Goal: Transaction & Acquisition: Book appointment/travel/reservation

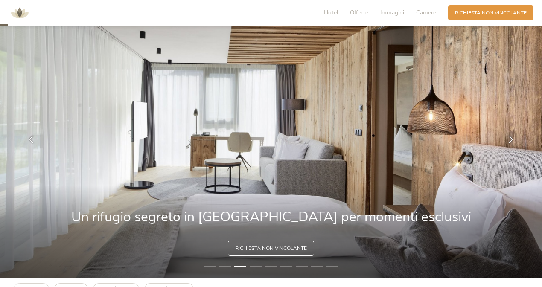
scroll to position [31, 0]
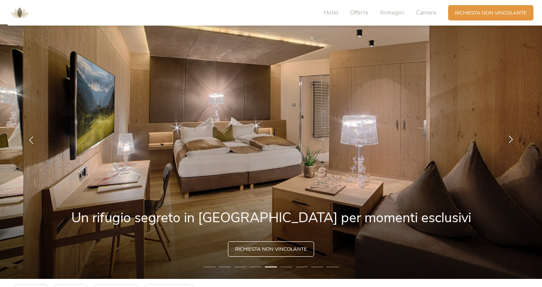
click at [512, 139] on icon at bounding box center [511, 140] width 8 height 8
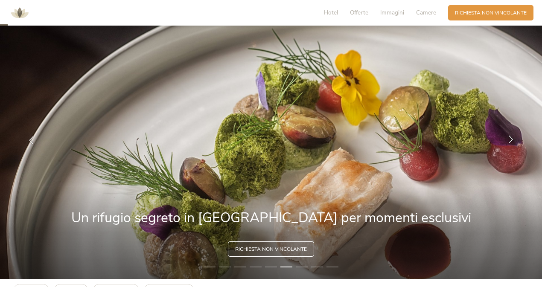
click at [512, 139] on icon at bounding box center [511, 140] width 8 height 8
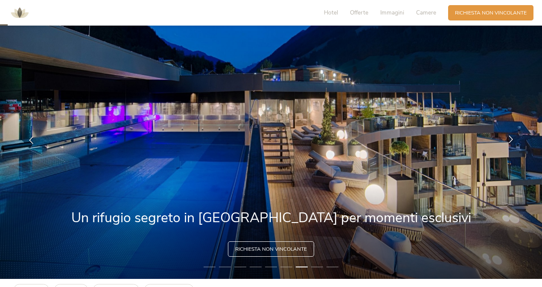
click at [512, 139] on icon at bounding box center [511, 140] width 8 height 8
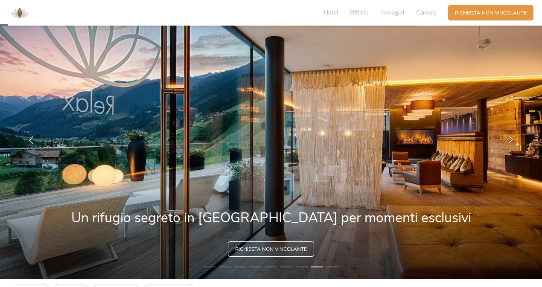
click at [512, 139] on icon at bounding box center [511, 140] width 8 height 8
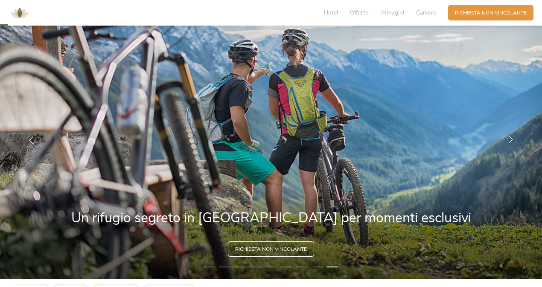
click at [512, 139] on icon at bounding box center [511, 140] width 8 height 8
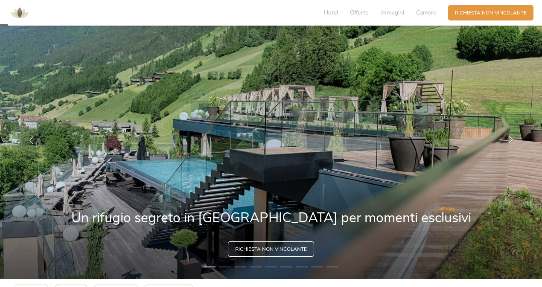
click at [512, 139] on icon at bounding box center [511, 140] width 8 height 8
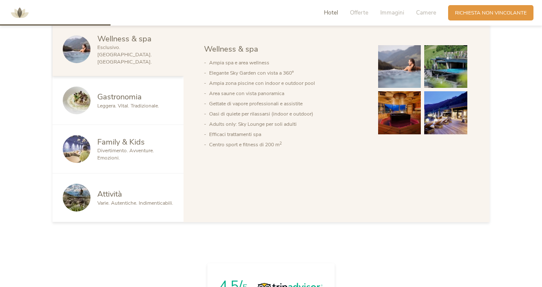
scroll to position [441, 0]
click at [142, 102] on span "Leggera. Vital. Tradizionale." at bounding box center [128, 105] width 62 height 7
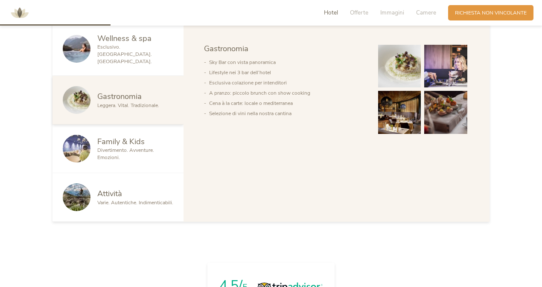
click at [132, 192] on div "Attività" at bounding box center [135, 193] width 76 height 11
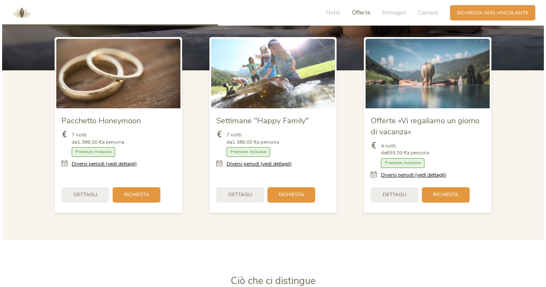
scroll to position [861, 0]
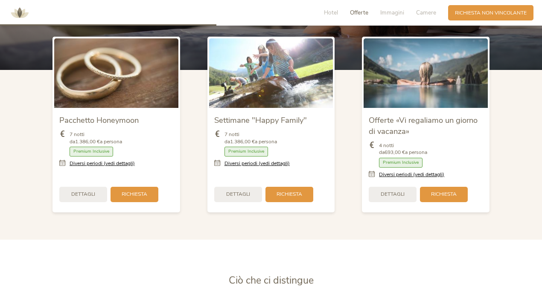
click at [398, 159] on span "Premium Inclusive" at bounding box center [401, 163] width 44 height 10
click at [421, 171] on link "Diversi periodi (vedi dettagli)" at bounding box center [411, 174] width 65 height 7
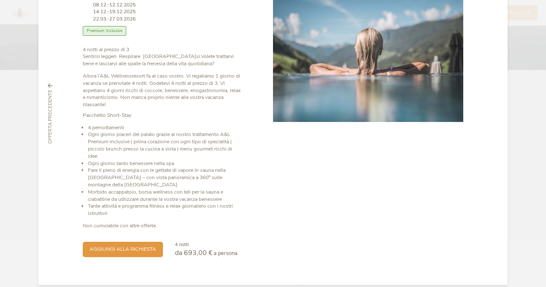
scroll to position [0, 0]
